Goal: Task Accomplishment & Management: Complete application form

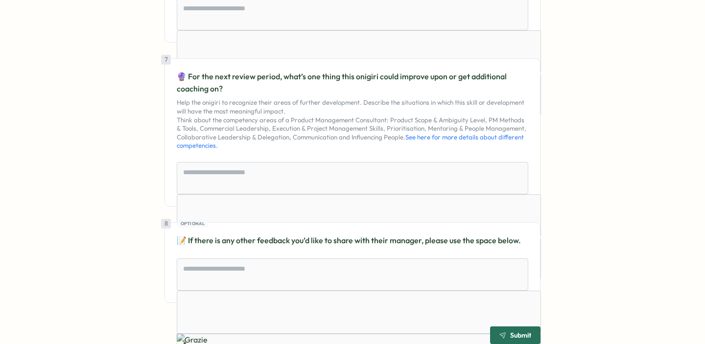
scroll to position [930, 0]
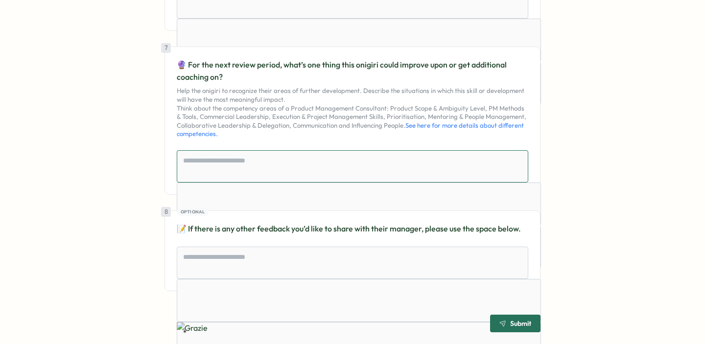
click at [286, 159] on textarea at bounding box center [352, 166] width 351 height 32
click at [273, 251] on textarea at bounding box center [352, 263] width 351 height 32
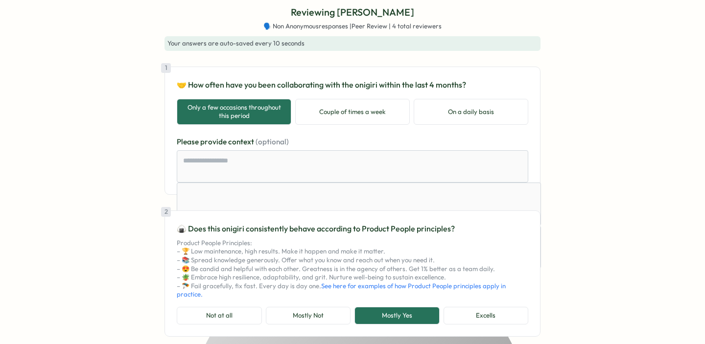
scroll to position [0, 0]
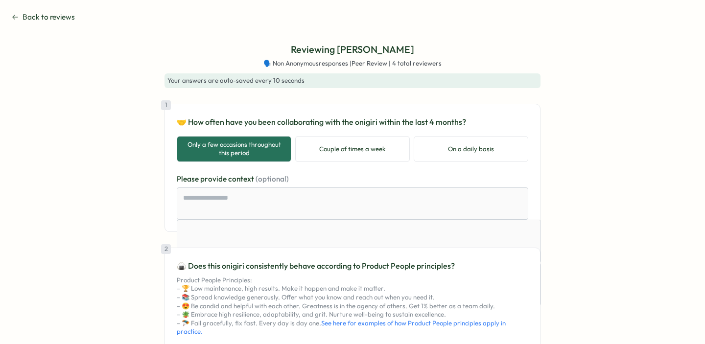
type textarea "*"
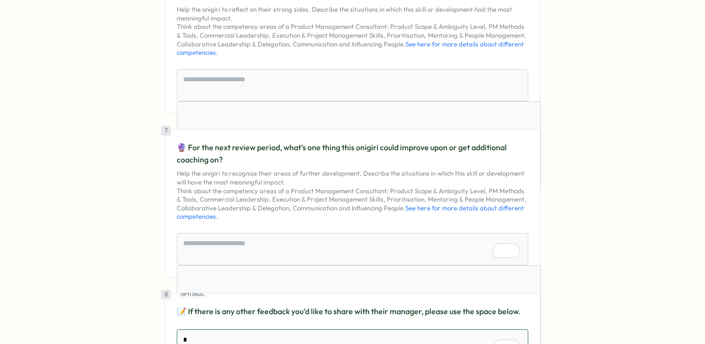
type textarea "*"
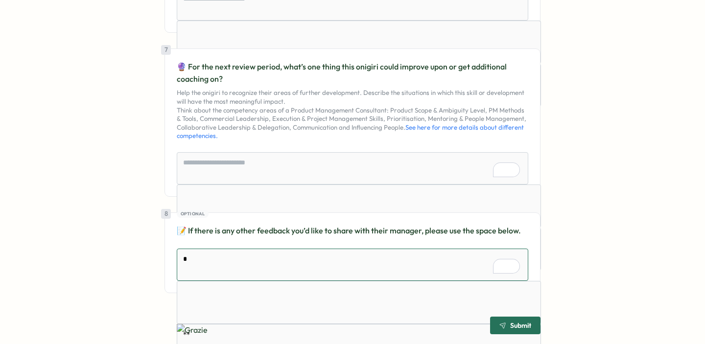
scroll to position [928, 0]
drag, startPoint x: 204, startPoint y: 274, endPoint x: 163, endPoint y: 256, distance: 44.5
click at [164, 256] on div "8 Optional 📝 If there is any other feedback you’d like to share with their mana…" at bounding box center [352, 252] width 376 height 81
type textarea "*"
